Goal: Task Accomplishment & Management: Use online tool/utility

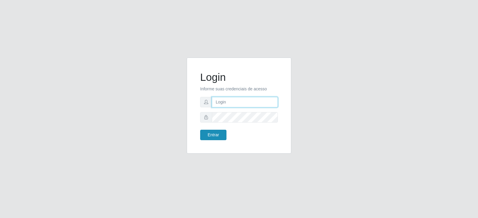
type input "Juvencio.chacon@superfacil.com.br"
click at [217, 132] on button "Entrar" at bounding box center [213, 135] width 26 height 10
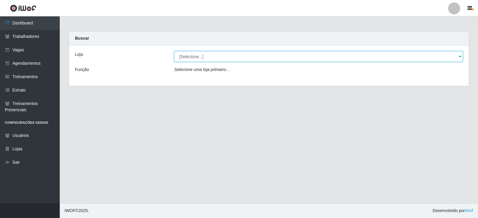
click at [210, 54] on select "[Selecione...] SuperFácil Atacado - Vale do Sol" at bounding box center [318, 56] width 288 height 10
select select "502"
click at [174, 51] on select "[Selecione...] SuperFácil Atacado - Vale do Sol" at bounding box center [318, 56] width 288 height 10
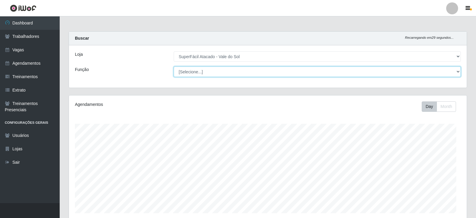
click at [205, 73] on select "[Selecione...] Embalador Embalador + Embalador ++ Operador de Caixa Operador de…" at bounding box center [317, 72] width 287 height 10
click at [174, 67] on select "[Selecione...] Embalador Embalador + Embalador ++ Operador de Caixa Operador de…" at bounding box center [317, 72] width 287 height 10
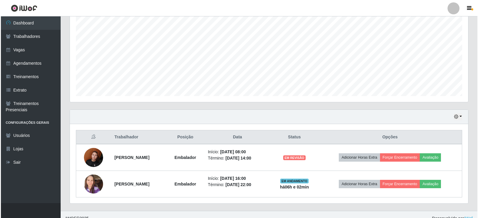
scroll to position [125, 0]
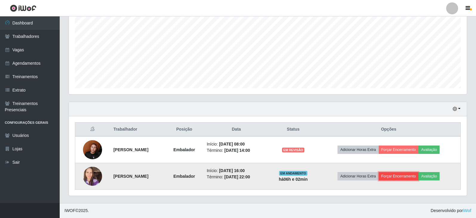
click at [401, 177] on button "Forçar Encerramento" at bounding box center [399, 176] width 40 height 8
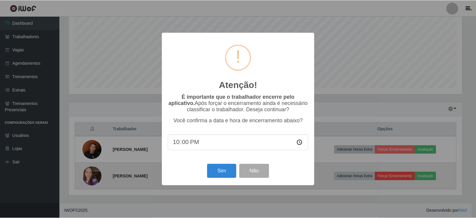
scroll to position [124, 395]
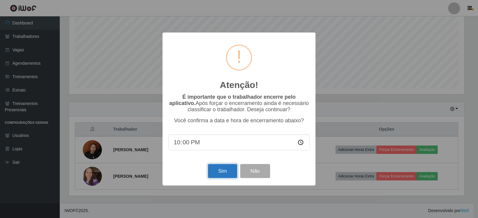
click at [218, 173] on button "Sim" at bounding box center [222, 171] width 29 height 14
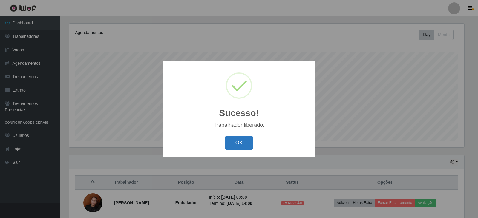
click at [241, 143] on button "OK" at bounding box center [239, 143] width 28 height 14
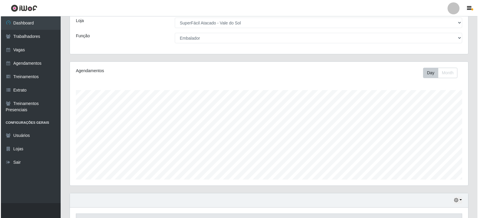
scroll to position [98, 0]
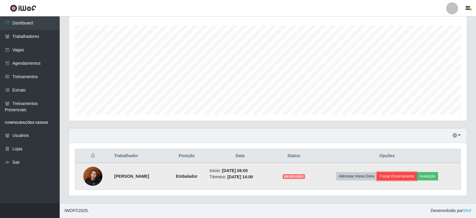
click at [402, 175] on button "Forçar Encerramento" at bounding box center [397, 176] width 40 height 8
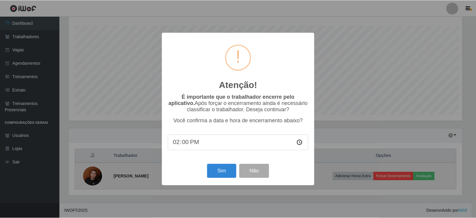
scroll to position [124, 395]
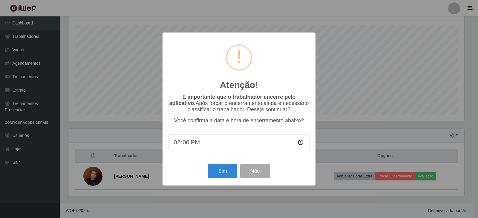
click at [113, 181] on div "Atenção! × É importante que o trabalhador encerre pelo aplicativo. Após forçar …" at bounding box center [239, 109] width 478 height 218
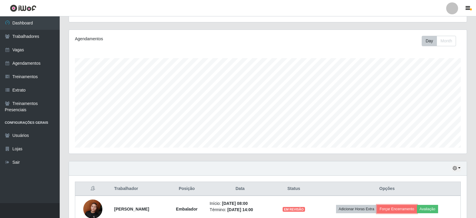
scroll to position [0, 0]
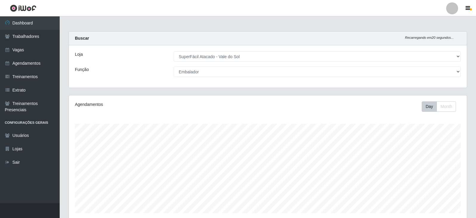
click at [241, 66] on div "Loja [Selecione...] SuperFácil Atacado - Vale do Sol Função [Selecione...] Emba…" at bounding box center [268, 66] width 398 height 42
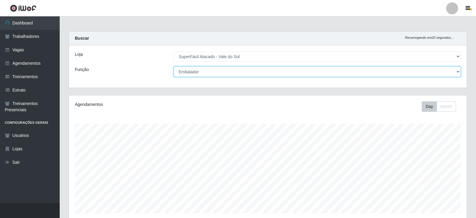
click at [235, 70] on select "[Selecione...] Embalador Embalador + Embalador ++ Operador de Caixa Operador de…" at bounding box center [317, 72] width 287 height 10
select select "[Selecione...]"
click at [174, 67] on select "[Selecione...] Embalador Embalador + Embalador ++ Operador de Caixa Operador de…" at bounding box center [317, 72] width 287 height 10
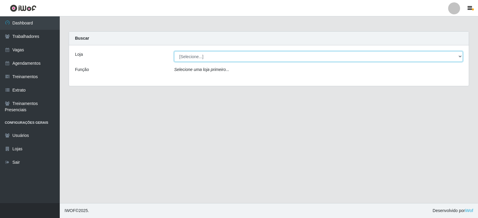
click at [242, 56] on select "[Selecione...] SuperFácil Atacado - Vale do Sol" at bounding box center [318, 56] width 288 height 10
select select "502"
click at [174, 51] on select "[Selecione...] SuperFácil Atacado - Vale do Sol" at bounding box center [318, 56] width 288 height 10
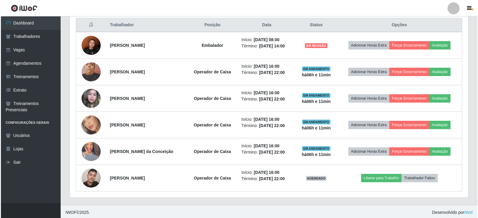
scroll to position [231, 0]
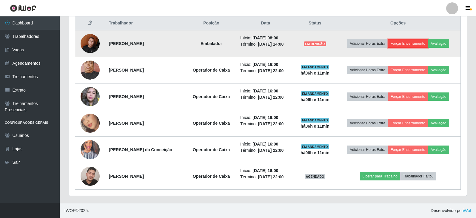
click at [409, 47] on button "Forçar Encerramento" at bounding box center [408, 43] width 40 height 8
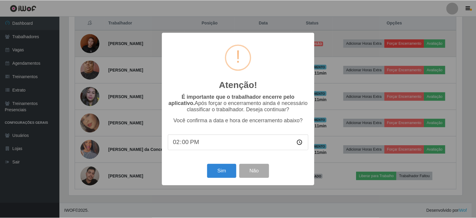
scroll to position [124, 395]
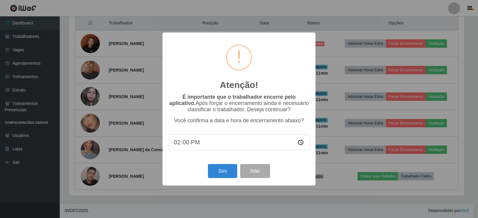
click at [117, 132] on div "Atenção! × É importante que o trabalhador encerre pelo aplicativo. Após forçar …" at bounding box center [239, 109] width 478 height 218
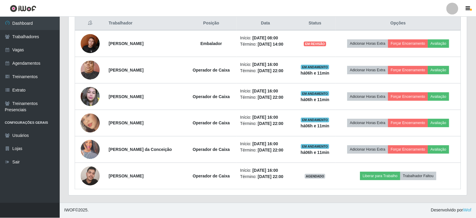
scroll to position [124, 398]
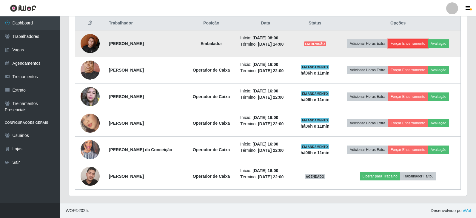
click at [409, 42] on button "Forçar Encerramento" at bounding box center [408, 43] width 40 height 8
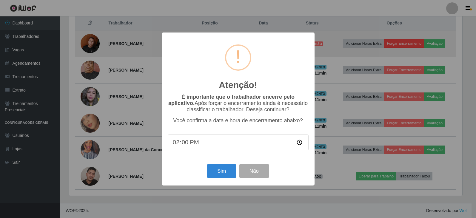
scroll to position [124, 395]
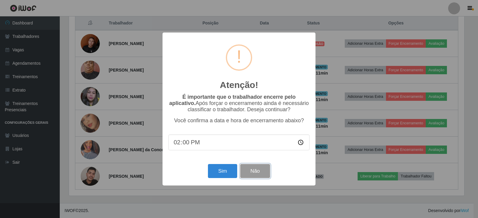
click at [257, 173] on button "Não" at bounding box center [255, 171] width 30 height 14
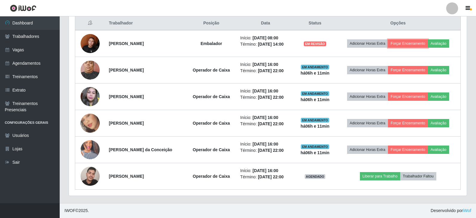
scroll to position [124, 398]
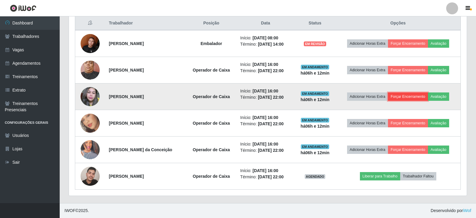
click at [403, 98] on button "Forçar Encerramento" at bounding box center [408, 97] width 40 height 8
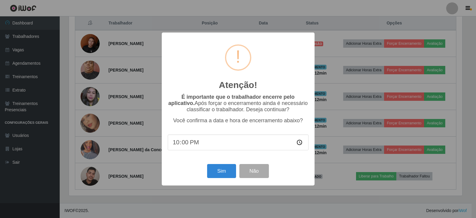
scroll to position [124, 395]
click at [231, 173] on button "Sim" at bounding box center [222, 171] width 29 height 14
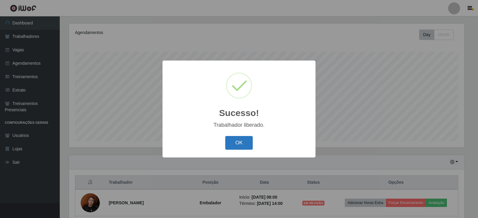
click at [242, 141] on button "OK" at bounding box center [239, 143] width 28 height 14
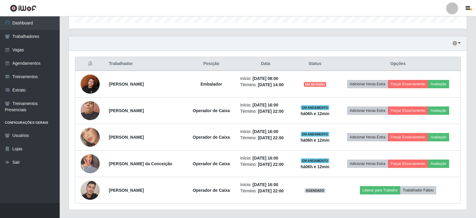
scroll to position [191, 0]
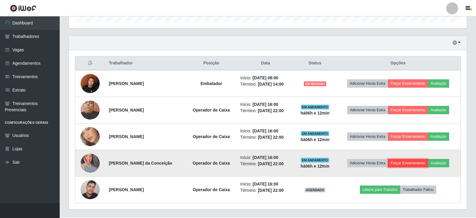
click at [403, 161] on button "Forçar Encerramento" at bounding box center [408, 163] width 40 height 8
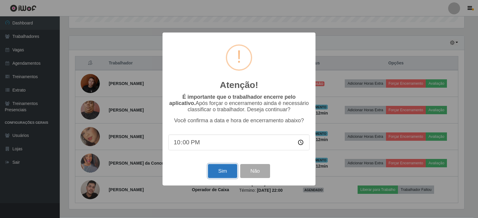
click at [224, 172] on button "Sim" at bounding box center [222, 171] width 29 height 14
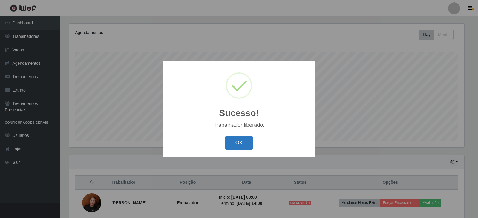
click at [247, 145] on button "OK" at bounding box center [239, 143] width 28 height 14
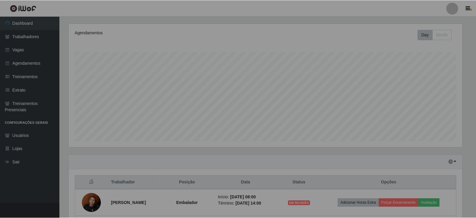
scroll to position [0, 0]
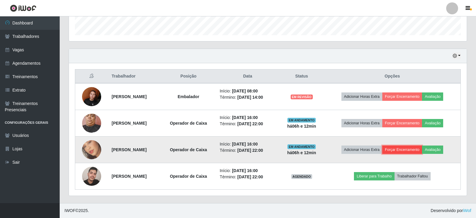
click at [422, 153] on button "Forçar Encerramento" at bounding box center [402, 150] width 40 height 8
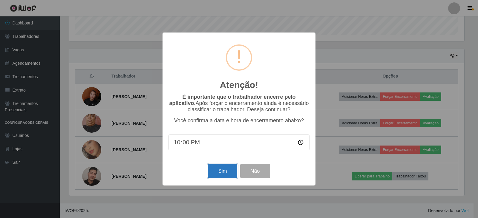
click at [229, 172] on button "Sim" at bounding box center [222, 171] width 29 height 14
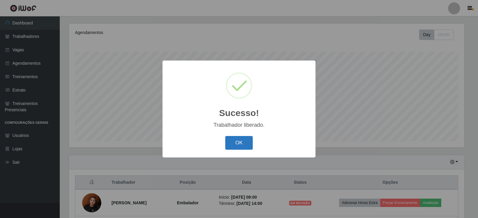
click at [242, 141] on button "OK" at bounding box center [239, 143] width 28 height 14
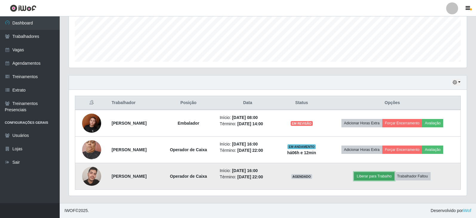
click at [386, 179] on button "Liberar para Trabalho" at bounding box center [374, 176] width 40 height 8
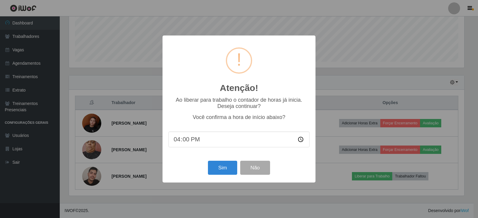
click at [177, 140] on input "16:00" at bounding box center [238, 140] width 141 height 16
type input "16:08"
click at [221, 169] on button "Sim" at bounding box center [222, 168] width 29 height 14
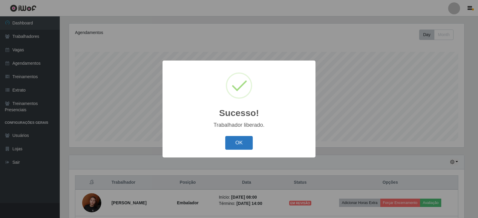
click at [233, 144] on button "OK" at bounding box center [239, 143] width 28 height 14
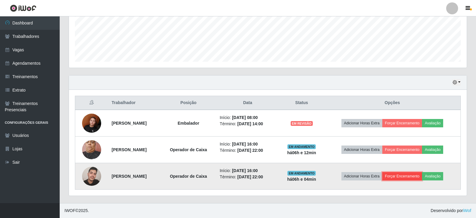
click at [408, 177] on button "Forçar Encerramento" at bounding box center [402, 176] width 40 height 8
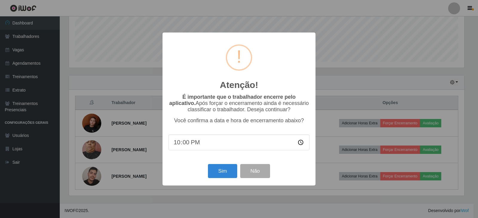
type input "22:08"
click at [218, 170] on button "Sim" at bounding box center [222, 171] width 29 height 14
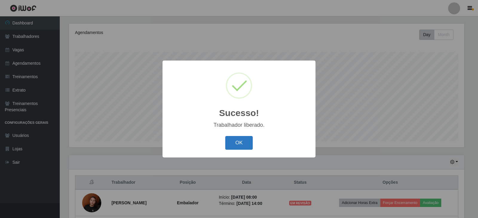
click at [237, 145] on button "OK" at bounding box center [239, 143] width 28 height 14
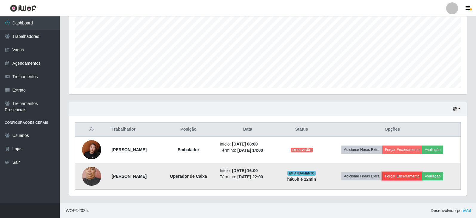
click at [422, 174] on button "Forçar Encerramento" at bounding box center [402, 176] width 40 height 8
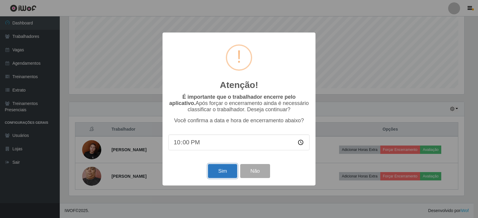
click at [231, 174] on button "Sim" at bounding box center [222, 171] width 29 height 14
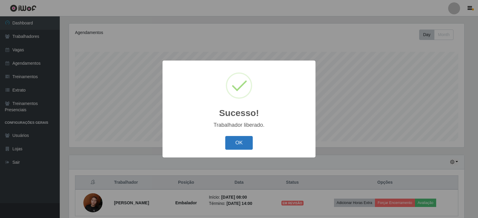
click at [242, 138] on button "OK" at bounding box center [239, 143] width 28 height 14
